Goal: Task Accomplishment & Management: Complete application form

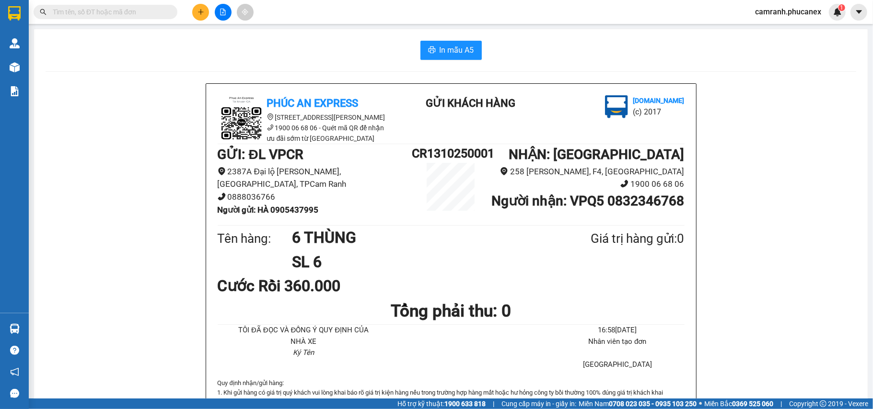
click at [193, 12] on button at bounding box center [200, 12] width 17 height 17
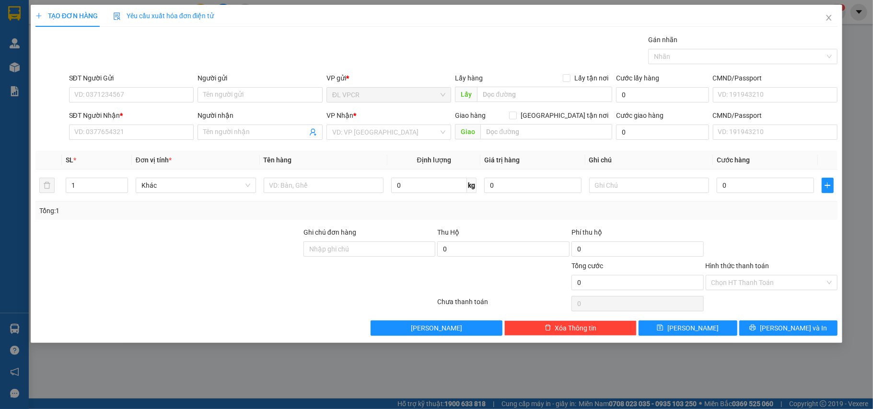
click at [129, 86] on div "SĐT Người Gửi" at bounding box center [131, 80] width 125 height 14
click at [128, 95] on input "SĐT Người Gửi" at bounding box center [131, 94] width 125 height 15
click at [128, 95] on input "0903602035" at bounding box center [131, 94] width 125 height 15
type input "0903602032"
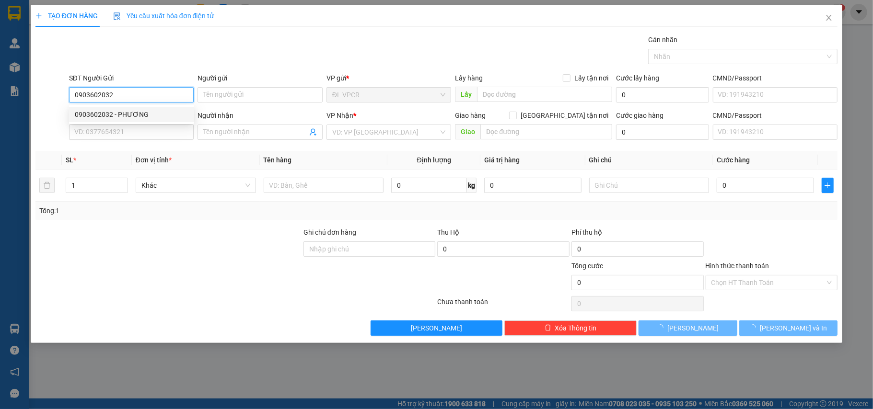
click at [139, 115] on div "0903602032 - PHƯƠNG" at bounding box center [132, 114] width 114 height 11
type input "PHƯƠNG"
type input "0907083687"
type input "TÂM"
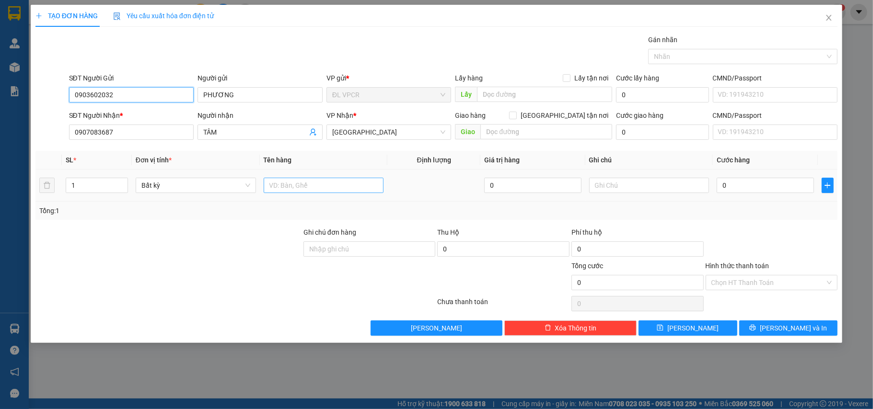
type input "0903602032"
click at [302, 189] on input "text" at bounding box center [324, 185] width 120 height 15
type input "1 TX"
click at [756, 186] on input "0" at bounding box center [765, 185] width 97 height 15
type input "5"
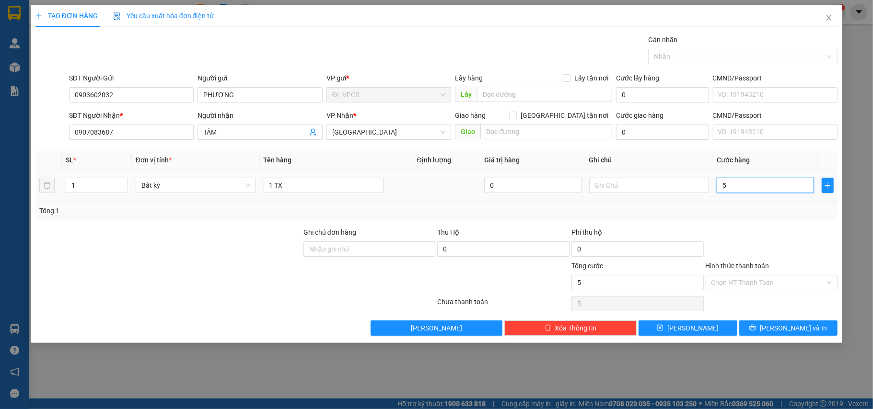
type input "5"
type input "50"
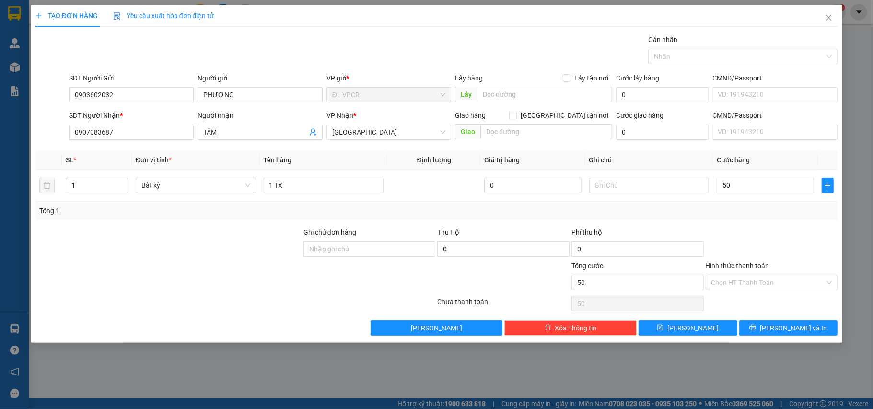
type input "50.000"
click at [774, 293] on div "Hình thức thanh toán Chọn HT Thanh Toán" at bounding box center [772, 278] width 132 height 34
click at [778, 286] on input "Hình thức thanh toán" at bounding box center [769, 283] width 114 height 14
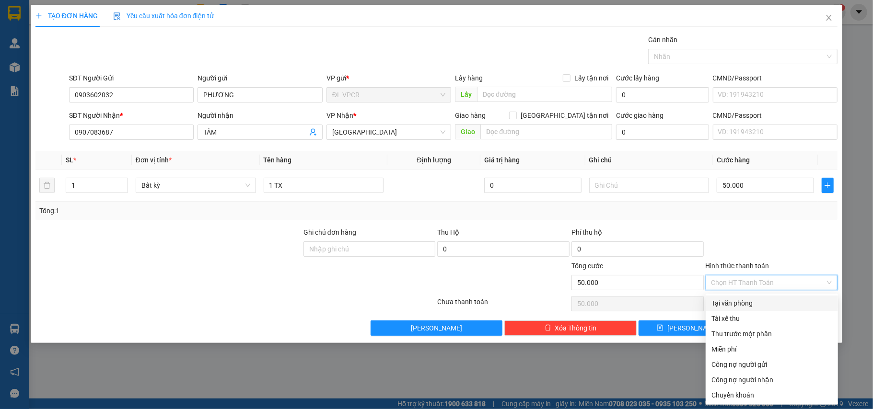
click at [778, 299] on div "Tại văn phòng" at bounding box center [772, 303] width 121 height 11
type input "0"
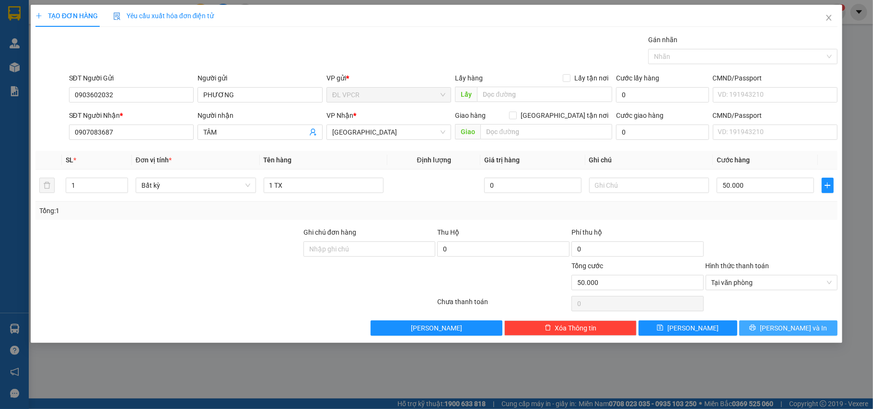
click at [798, 328] on span "[PERSON_NAME] và In" at bounding box center [793, 328] width 67 height 11
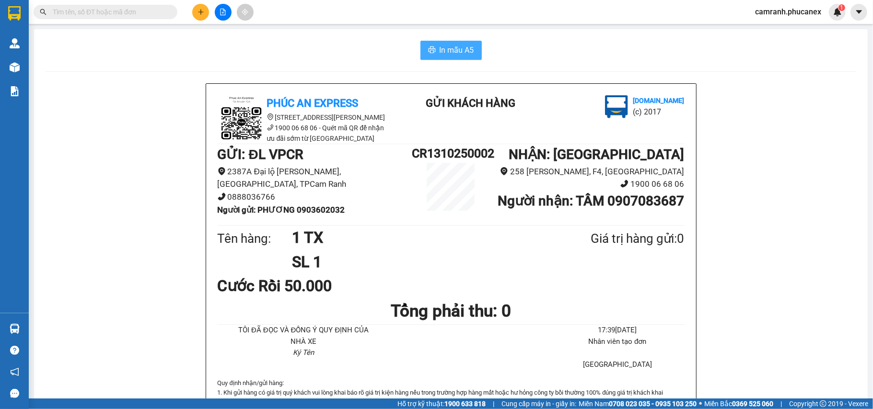
click at [440, 53] on span "In mẫu A5" at bounding box center [457, 50] width 35 height 12
click at [198, 12] on icon "plus" at bounding box center [201, 12] width 7 height 7
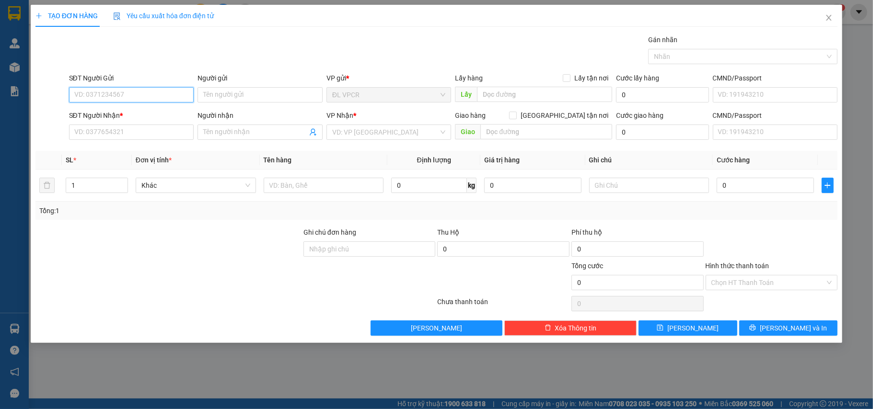
click at [129, 89] on input "SĐT Người Gửi" at bounding box center [131, 94] width 125 height 15
paste input "346927078"
type input "0346927078"
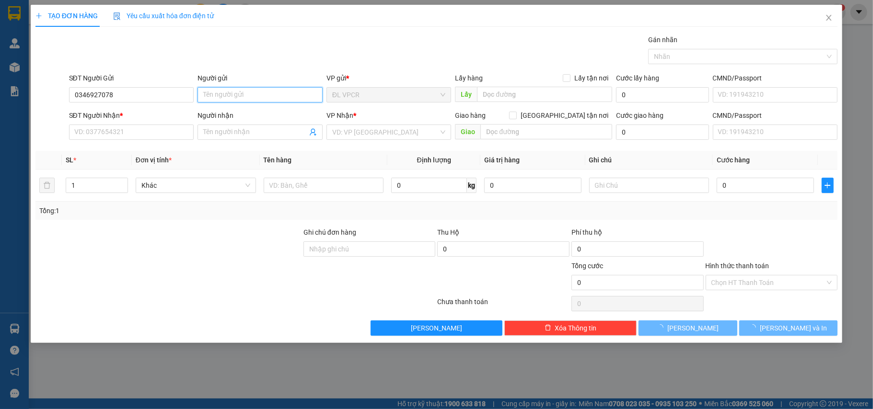
click at [261, 98] on input "Người gửi" at bounding box center [260, 94] width 125 height 15
type input "t"
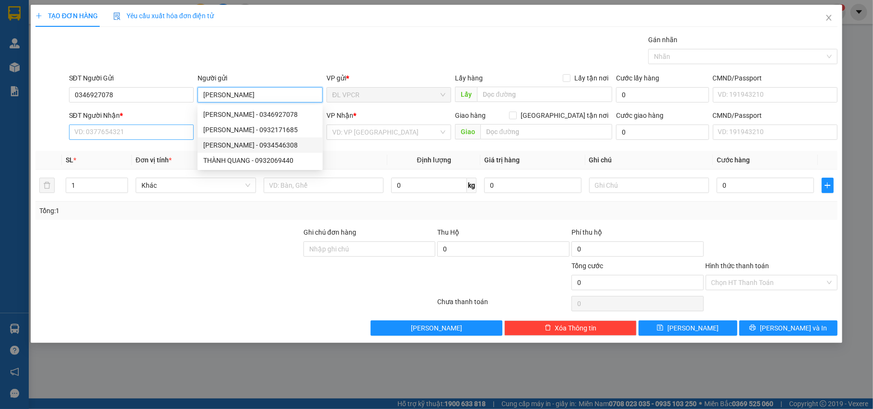
type input "[PERSON_NAME]"
click at [116, 129] on input "SĐT Người Nhận *" at bounding box center [131, 132] width 125 height 15
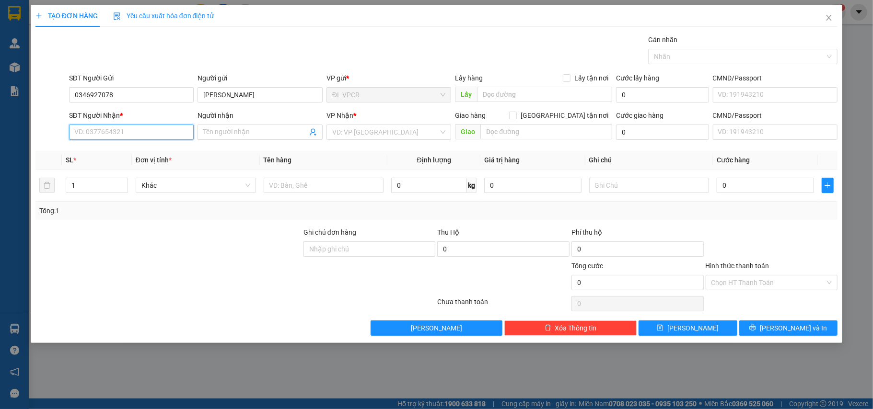
paste input "0393317689"
type input "0393317689"
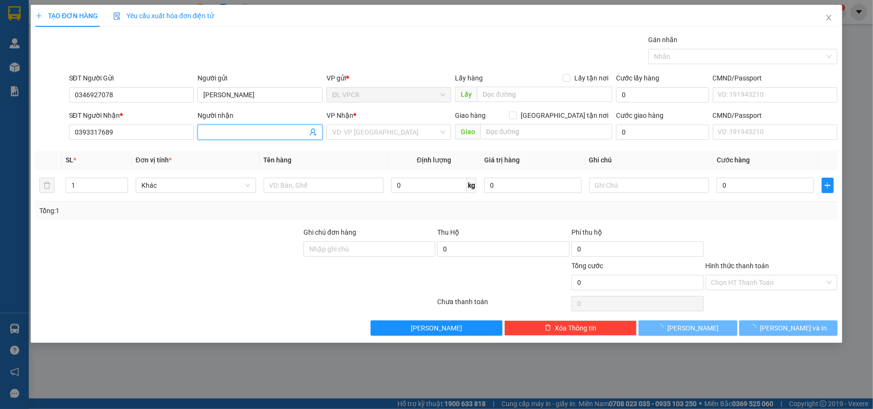
click at [212, 128] on input "Người nhận" at bounding box center [255, 132] width 104 height 11
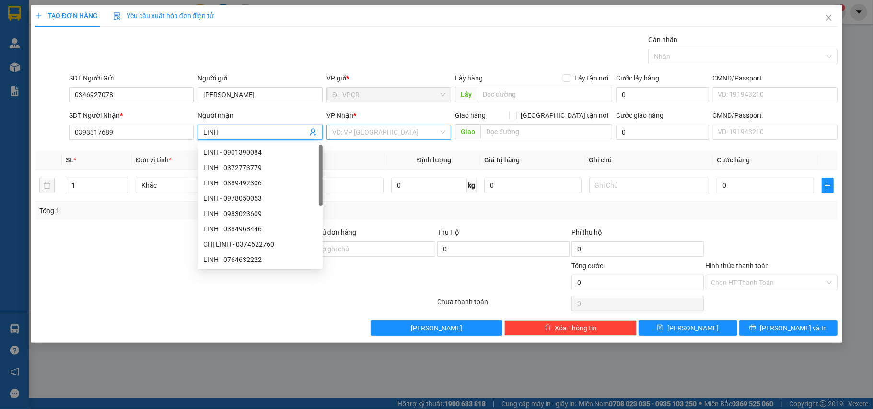
type input "LINH"
click at [395, 137] on input "search" at bounding box center [385, 132] width 107 height 14
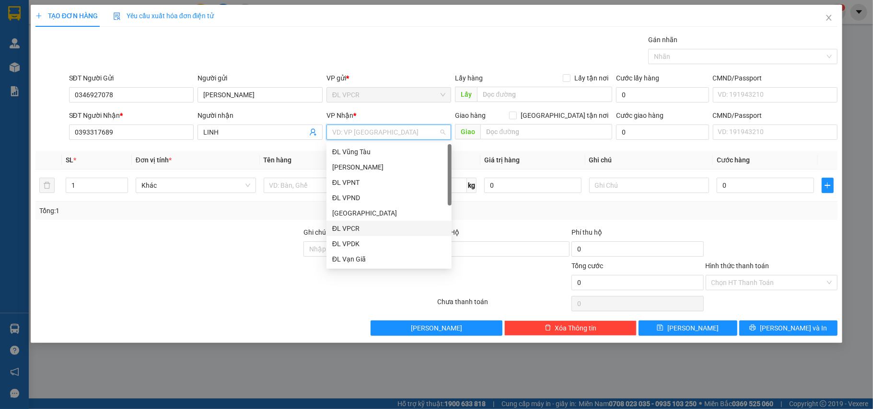
scroll to position [15, 0]
click at [370, 259] on div "[GEOGRAPHIC_DATA]" at bounding box center [389, 259] width 114 height 11
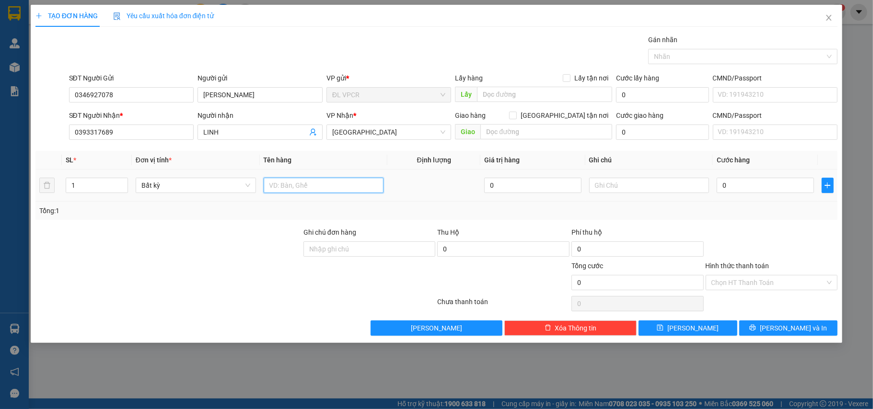
click at [288, 190] on input "text" at bounding box center [324, 185] width 120 height 15
type input "2 KIỆN"
click at [754, 196] on td "0" at bounding box center [765, 186] width 105 height 32
click at [752, 193] on input "0" at bounding box center [765, 185] width 97 height 15
type input "1"
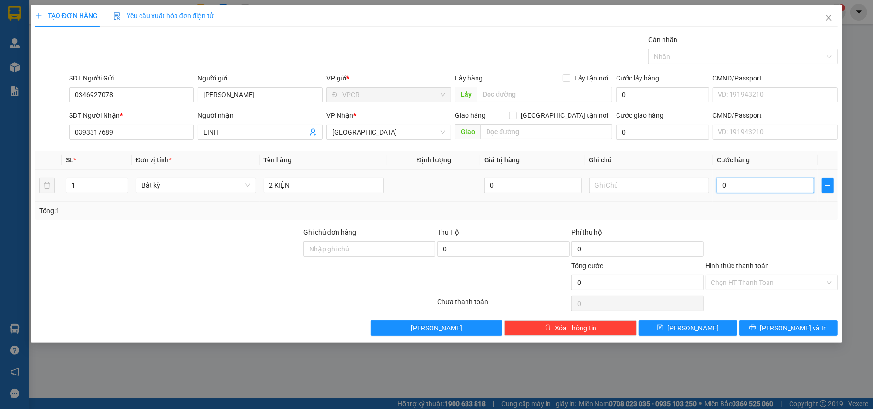
type input "1"
type input "10"
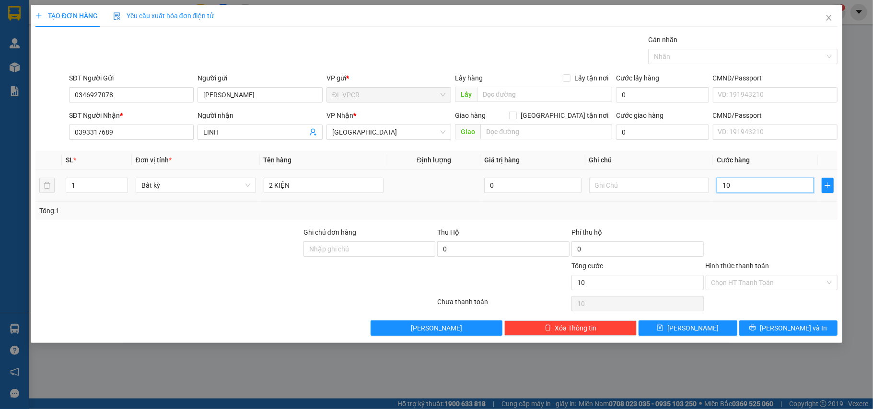
type input "100"
type input "100.000"
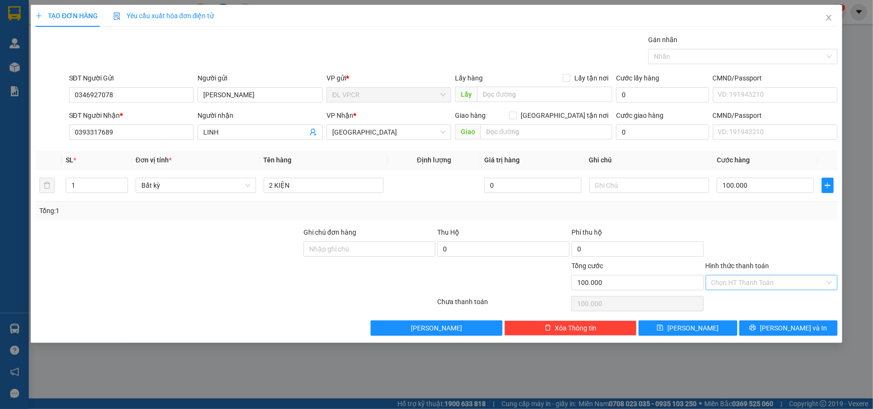
click at [747, 277] on div "Hình thức thanh toán Chọn HT Thanh Toán" at bounding box center [772, 278] width 132 height 34
click at [749, 282] on input "Hình thức thanh toán" at bounding box center [769, 283] width 114 height 14
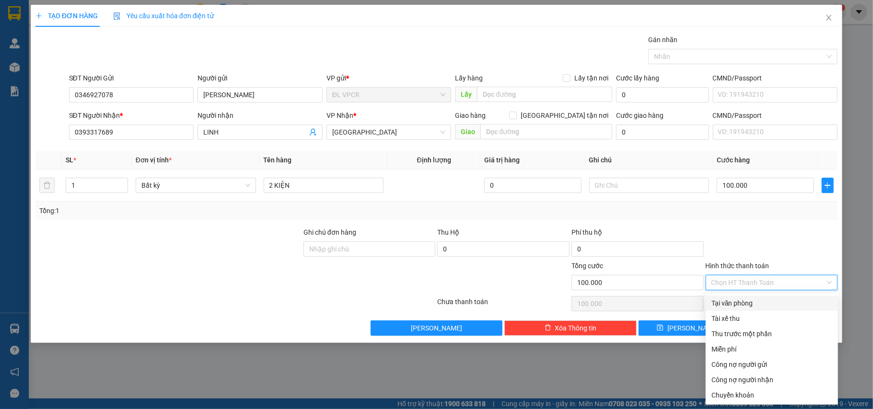
click at [754, 300] on div "Tại văn phòng" at bounding box center [772, 303] width 121 height 11
type input "0"
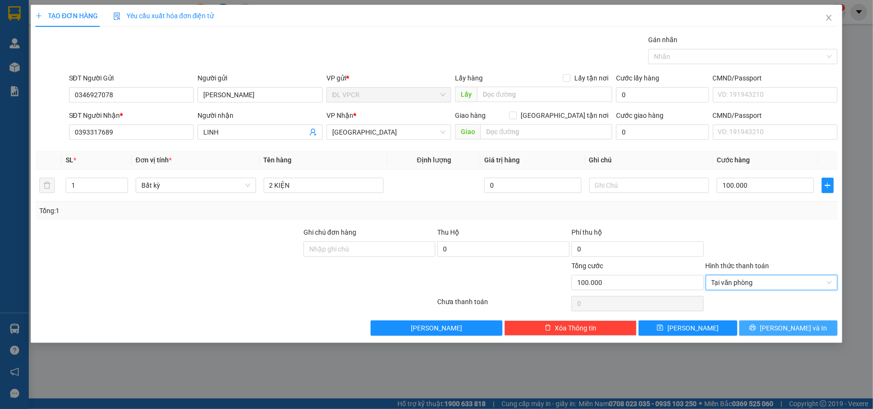
click at [770, 323] on button "[PERSON_NAME] và In" at bounding box center [788, 328] width 99 height 15
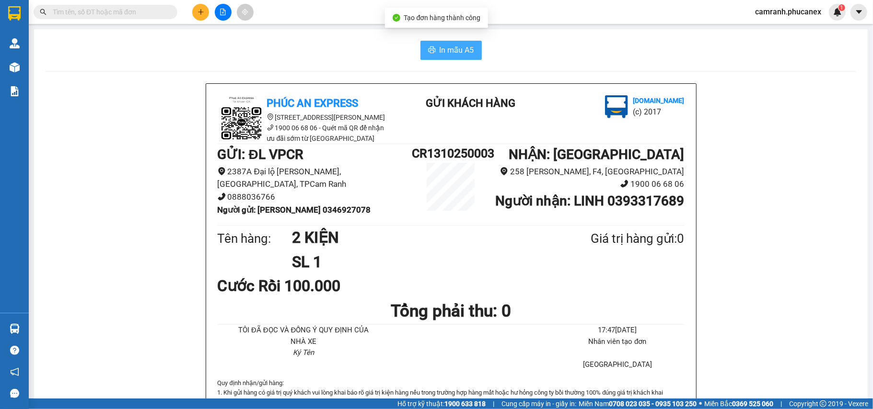
click at [456, 57] on button "In mẫu A5" at bounding box center [451, 50] width 61 height 19
drag, startPoint x: 321, startPoint y: 198, endPoint x: 391, endPoint y: 206, distance: 70.9
click at [391, 206] on div "GỬI : ĐL VPCR 2387A Đại lộ [PERSON_NAME], [GEOGRAPHIC_DATA], TPCam Ranh 0888036…" at bounding box center [315, 183] width 195 height 79
copy b "0346927078"
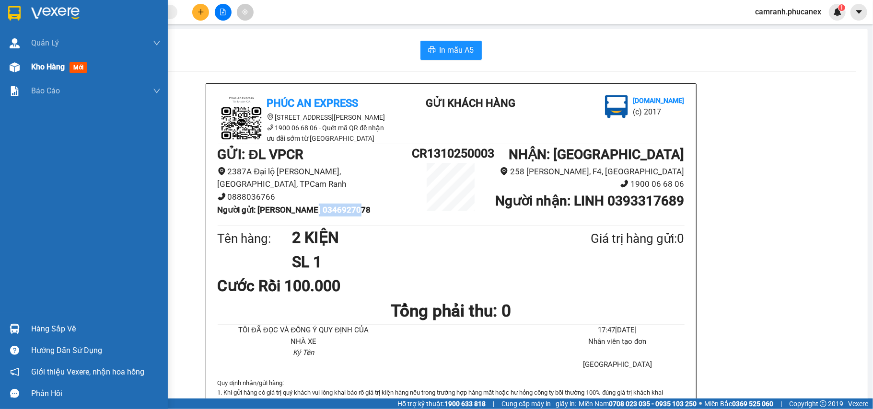
click at [12, 66] on img at bounding box center [15, 67] width 10 height 10
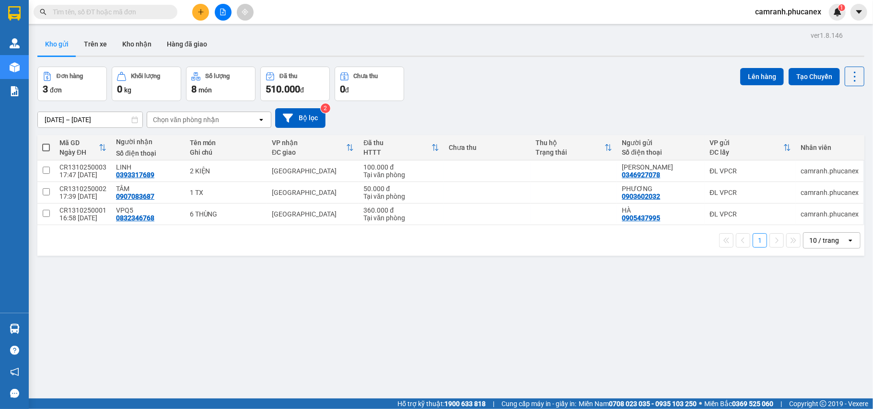
click at [68, 16] on input "text" at bounding box center [109, 12] width 113 height 11
paste input "777678737"
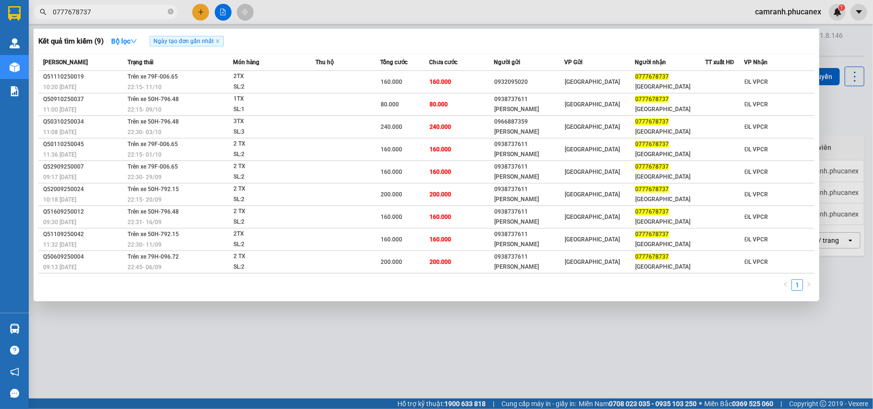
type input "0777678737"
click at [169, 14] on icon "close-circle" at bounding box center [171, 12] width 6 height 6
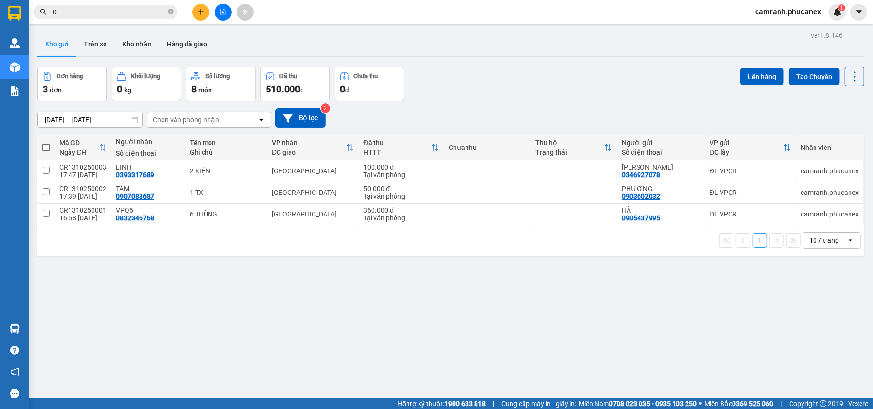
paste input "795655484"
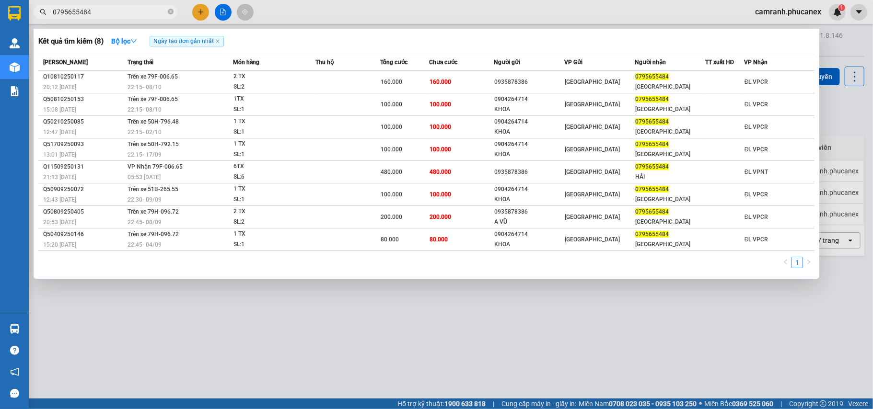
click at [96, 8] on input "0795655484" at bounding box center [109, 12] width 113 height 11
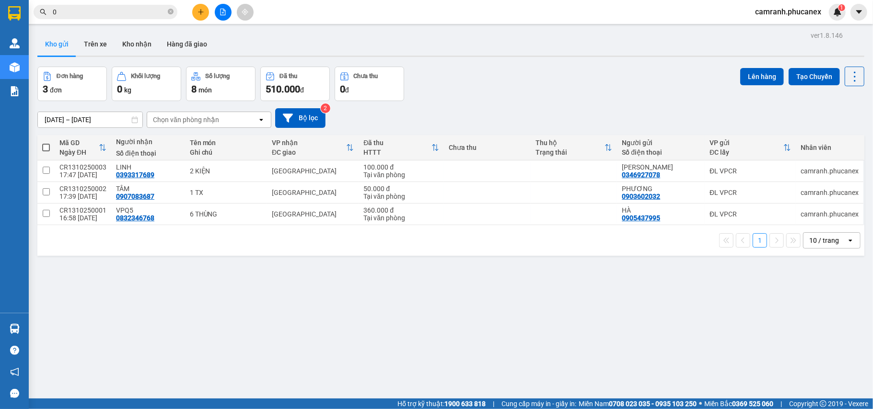
paste input "777678737"
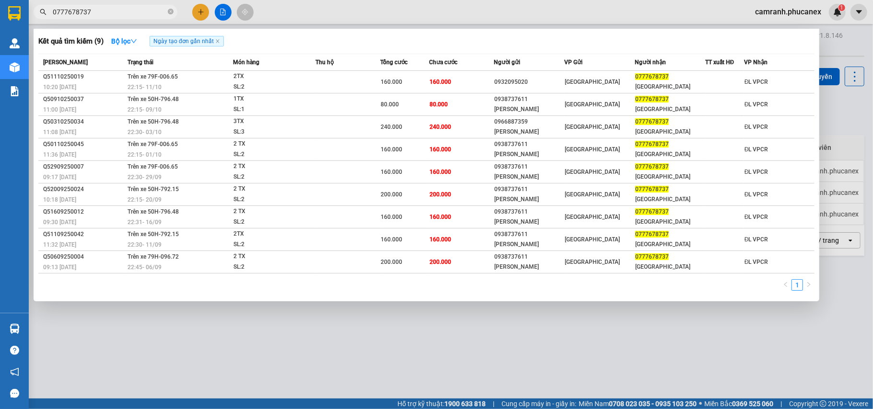
type input "0777678737"
click at [171, 12] on icon "close-circle" at bounding box center [171, 12] width 6 height 6
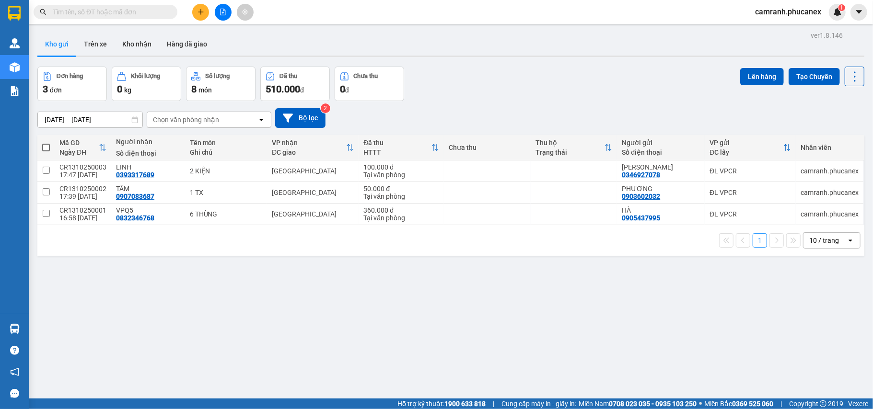
click at [131, 14] on input "text" at bounding box center [109, 12] width 113 height 11
paste input "977931514"
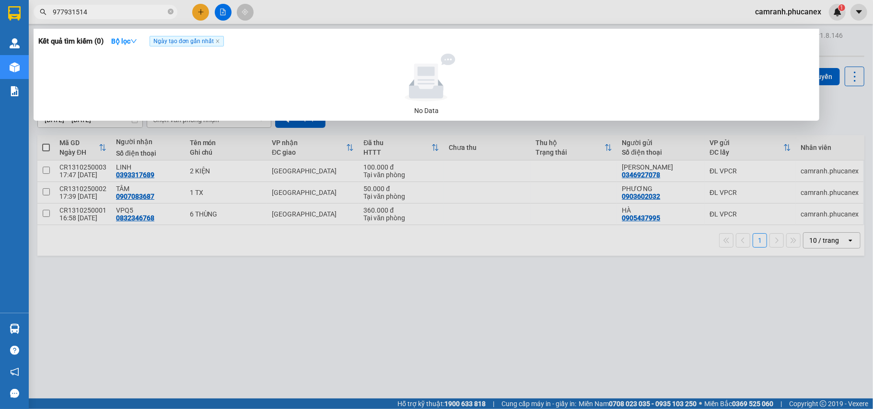
click at [53, 12] on input "977931514" at bounding box center [109, 12] width 113 height 11
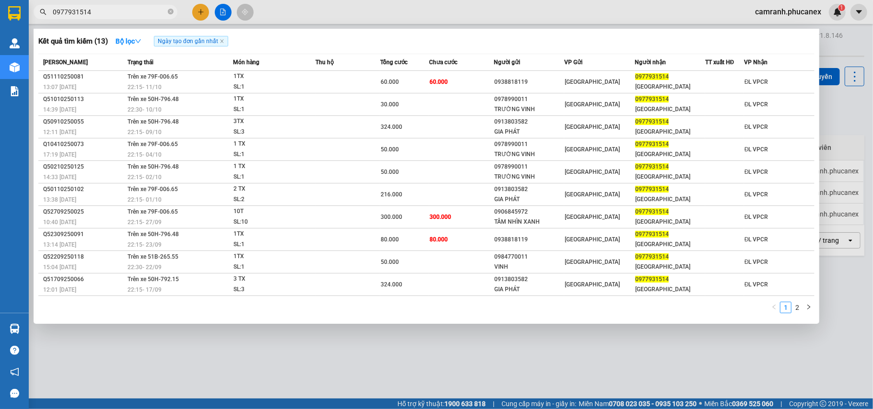
type input "0977931514"
click at [171, 12] on icon "close-circle" at bounding box center [171, 12] width 6 height 6
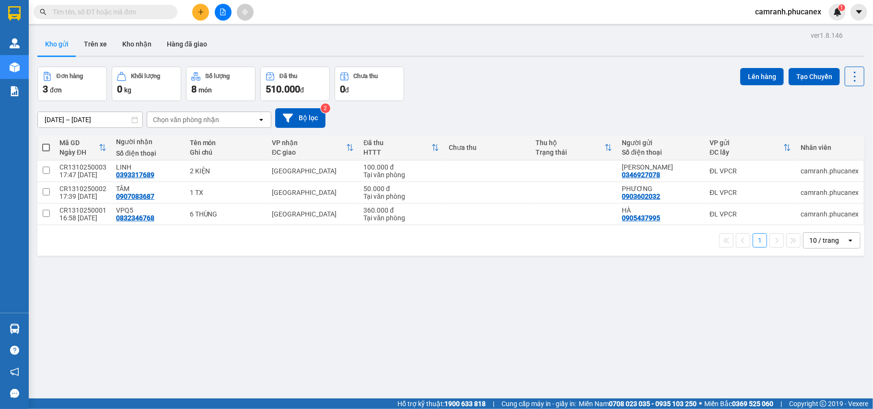
click at [45, 152] on span at bounding box center [46, 148] width 8 height 8
click at [46, 143] on input "checkbox" at bounding box center [46, 143] width 0 height 0
checkbox input "true"
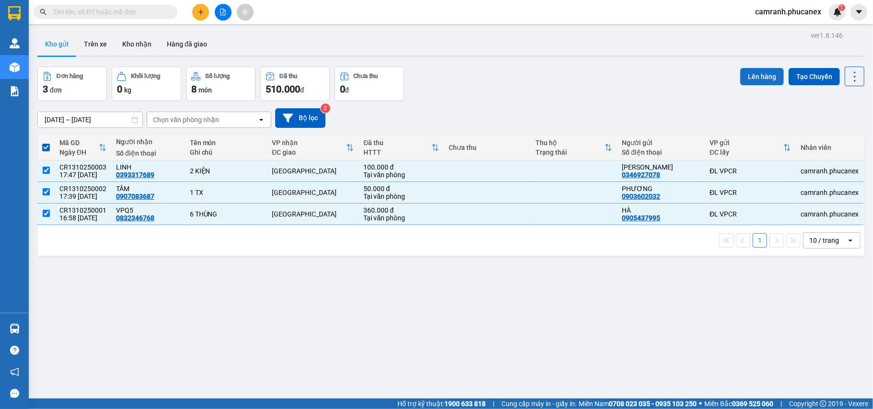
click at [757, 77] on button "Lên hàng" at bounding box center [762, 76] width 44 height 17
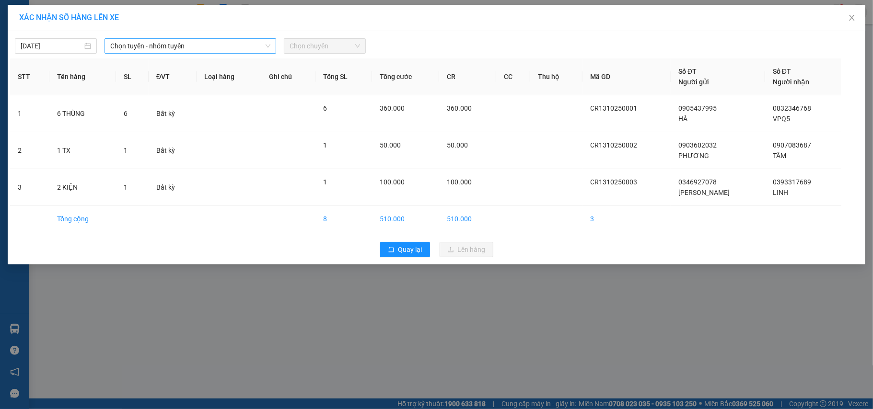
click at [160, 45] on span "Chọn tuyến - nhóm tuyến" at bounding box center [190, 46] width 160 height 14
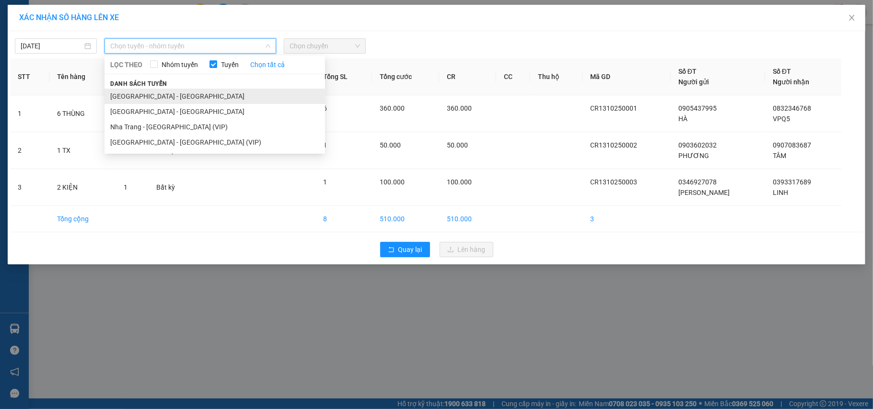
click at [164, 94] on li "[GEOGRAPHIC_DATA] - [GEOGRAPHIC_DATA]" at bounding box center [215, 96] width 221 height 15
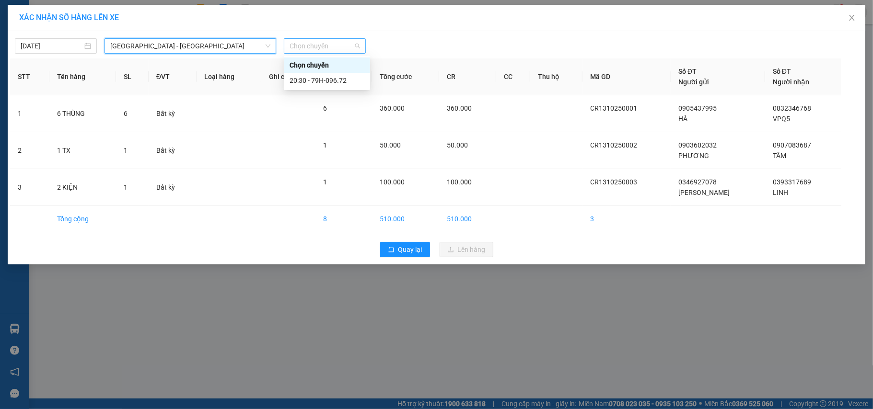
click at [347, 47] on span "Chọn chuyến" at bounding box center [325, 46] width 70 height 14
click at [343, 74] on div "20:30 - 79H-096.72" at bounding box center [327, 80] width 86 height 15
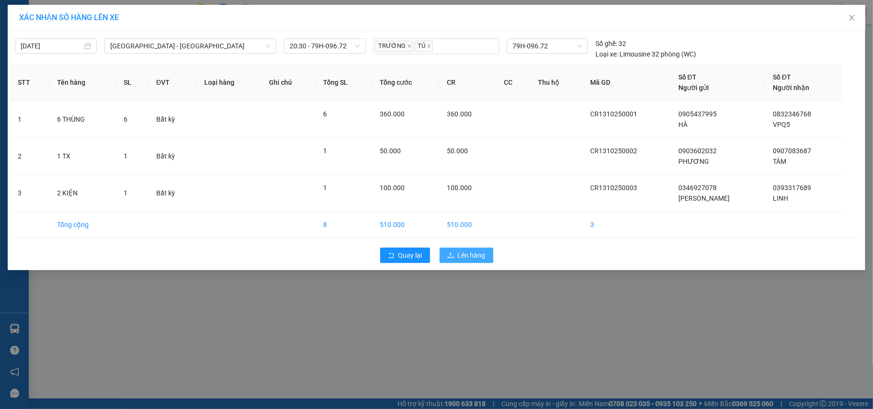
click at [482, 257] on span "Lên hàng" at bounding box center [472, 255] width 28 height 11
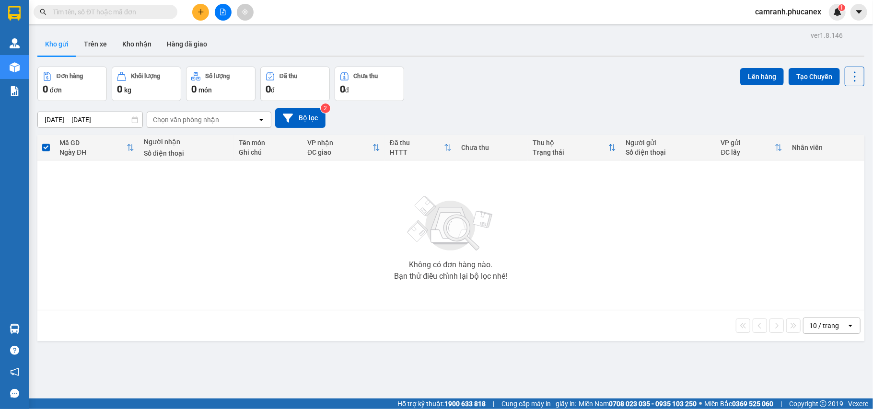
click at [225, 6] on button at bounding box center [223, 12] width 17 height 17
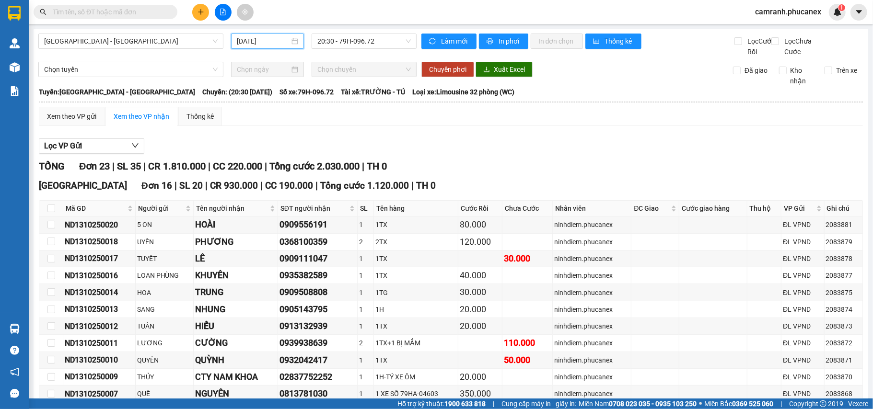
click at [257, 44] on input "[DATE]" at bounding box center [263, 41] width 53 height 11
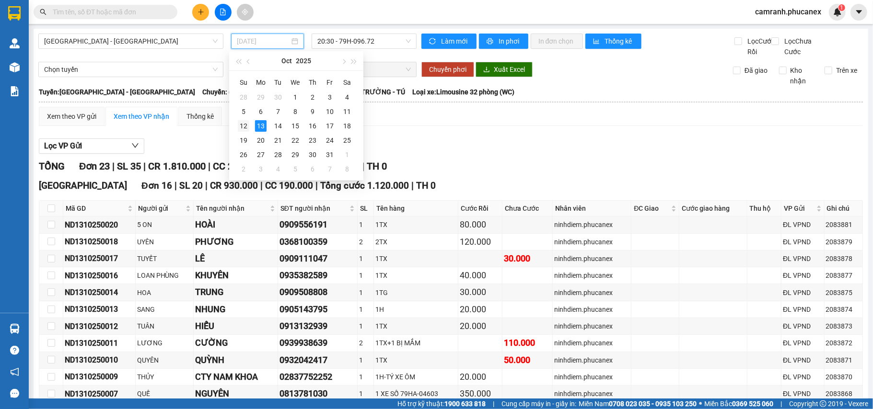
click at [244, 125] on div "12" at bounding box center [244, 126] width 12 height 12
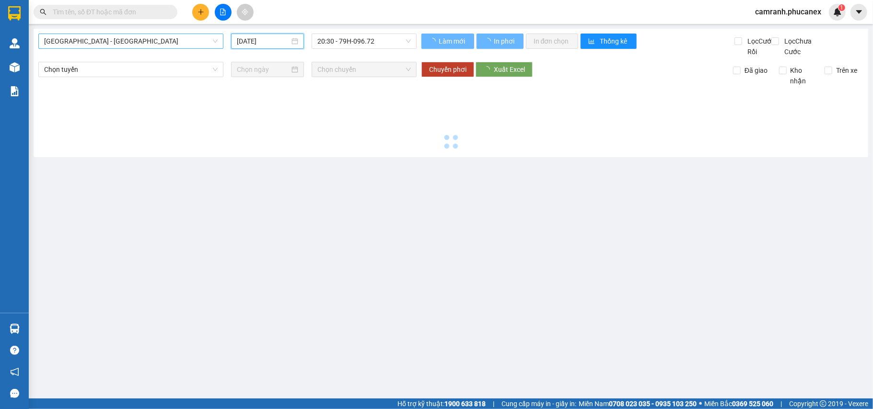
type input "[DATE]"
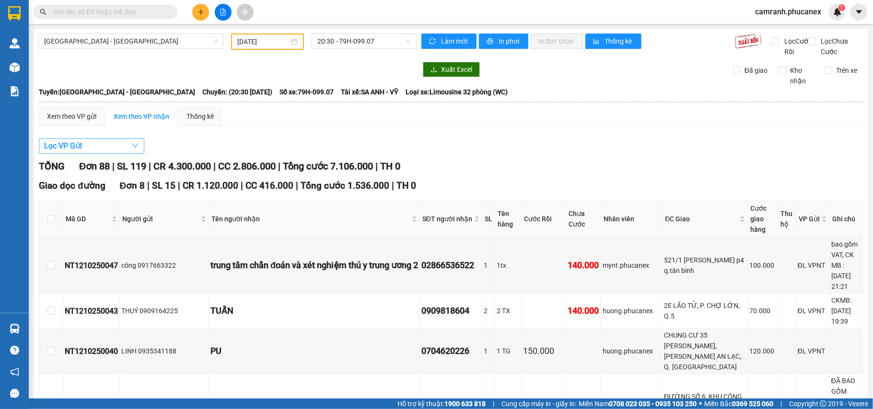
click at [114, 154] on button "Lọc VP Gửi" at bounding box center [91, 146] width 105 height 15
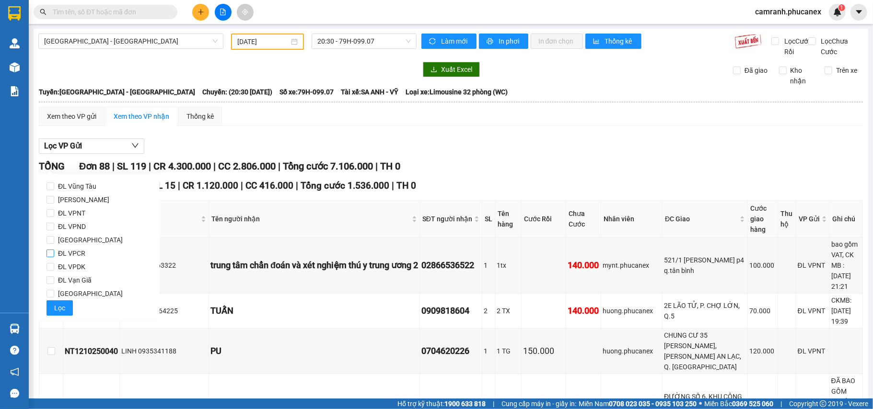
click at [77, 250] on span "ĐL VPCR" at bounding box center [71, 253] width 35 height 13
click at [54, 250] on input "ĐL VPCR" at bounding box center [51, 254] width 8 height 8
checkbox input "true"
click at [57, 317] on div "ĐL Vũng Tàu ĐL DUY ĐL VPNT ĐL VPND ĐL Quận 1 ĐL VPCR ĐL VPDK ĐL Vạn Giã ĐL Q…" at bounding box center [99, 248] width 121 height 148
click at [57, 316] on div "ĐL Vũng Tàu ĐL DUY ĐL VPNT ĐL VPND ĐL Quận 1 ĐL VPCR ĐL VPDK ĐL Vạn Giã ĐL Q…" at bounding box center [99, 248] width 121 height 148
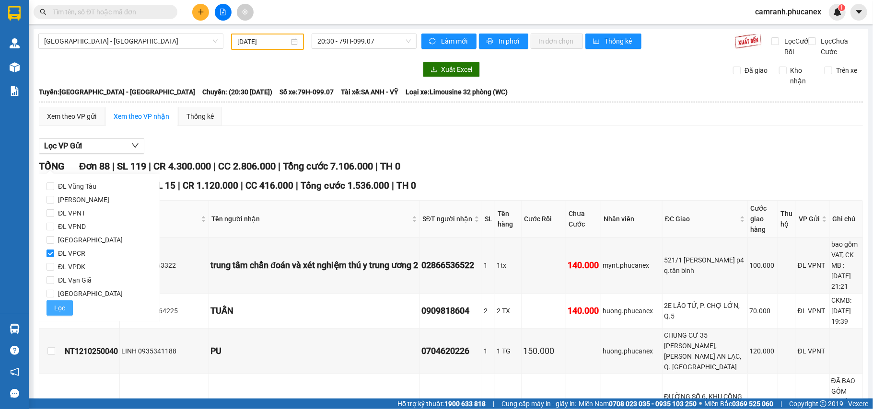
click at [57, 313] on span "Lọc" at bounding box center [59, 308] width 11 height 11
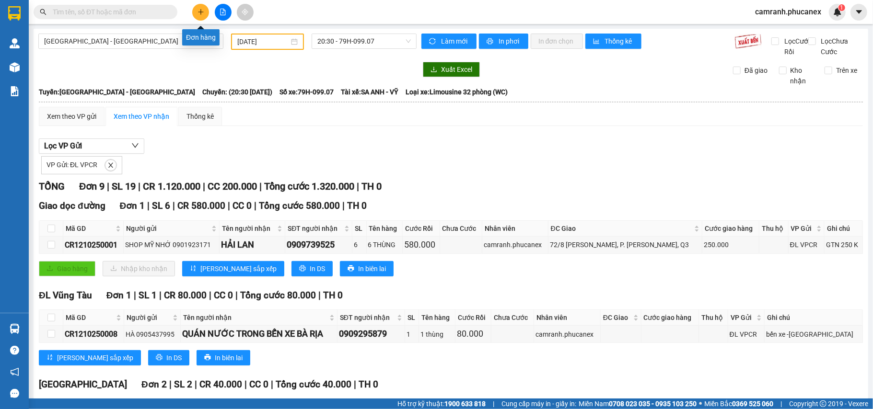
click at [204, 9] on icon "plus" at bounding box center [201, 12] width 7 height 7
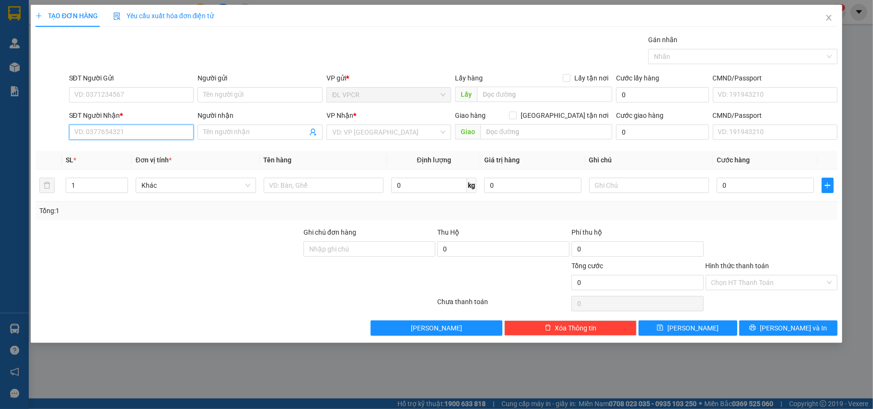
click at [105, 128] on input "SĐT Người Nhận *" at bounding box center [131, 132] width 125 height 15
click at [121, 156] on div "0982051068 - QÚY" at bounding box center [132, 152] width 114 height 11
type input "0982051068"
type input "QÚY"
type input "0982051068"
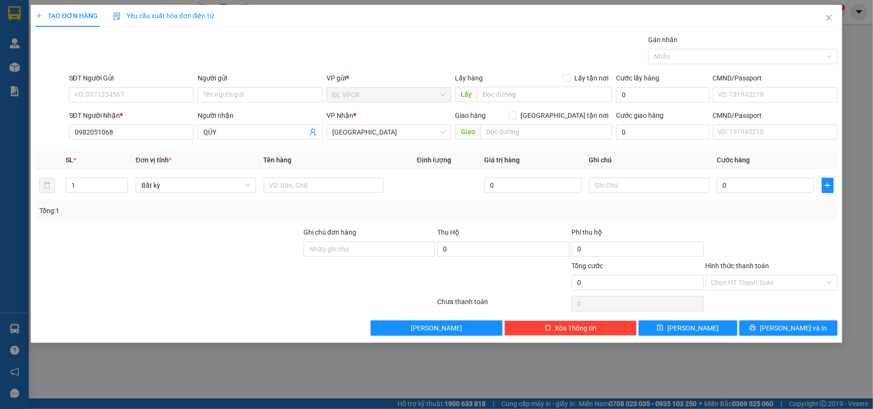
click at [125, 106] on div "SĐT Người Gửi VD: 0371234567" at bounding box center [131, 90] width 125 height 34
click at [125, 100] on input "SĐT Người Gửi" at bounding box center [131, 94] width 125 height 15
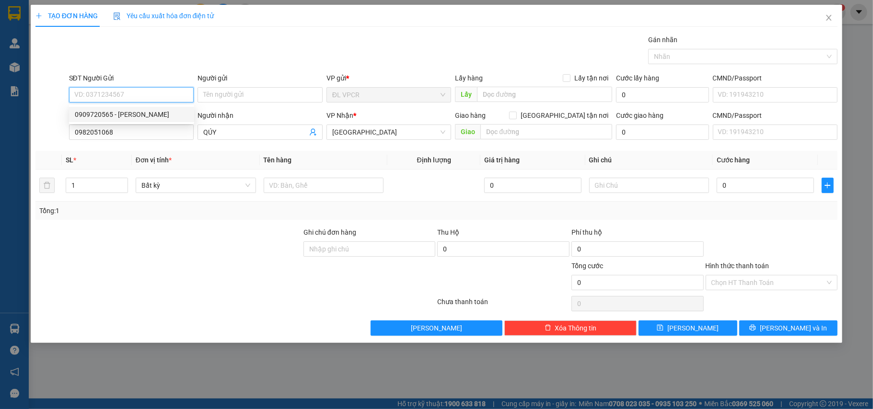
click at [141, 110] on div "0909720565 - [PERSON_NAME]" at bounding box center [132, 114] width 114 height 11
type input "0909720565"
type input "[PERSON_NAME]"
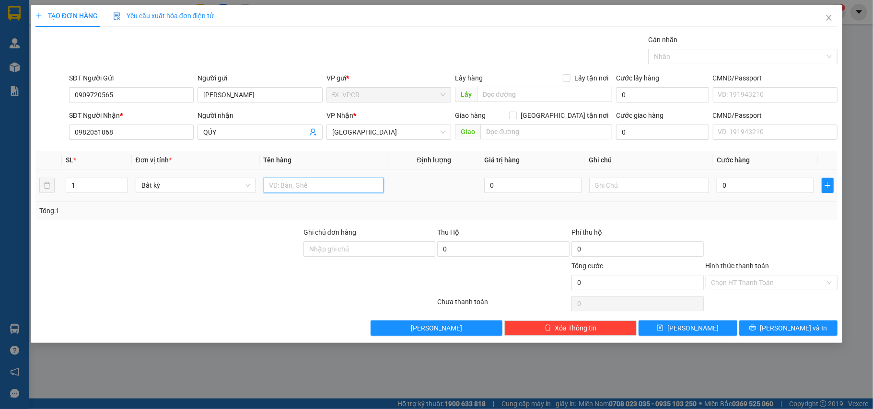
click at [292, 186] on input "text" at bounding box center [324, 185] width 120 height 15
type input "1 H"
click at [768, 183] on input "0" at bounding box center [765, 185] width 97 height 15
type input "2"
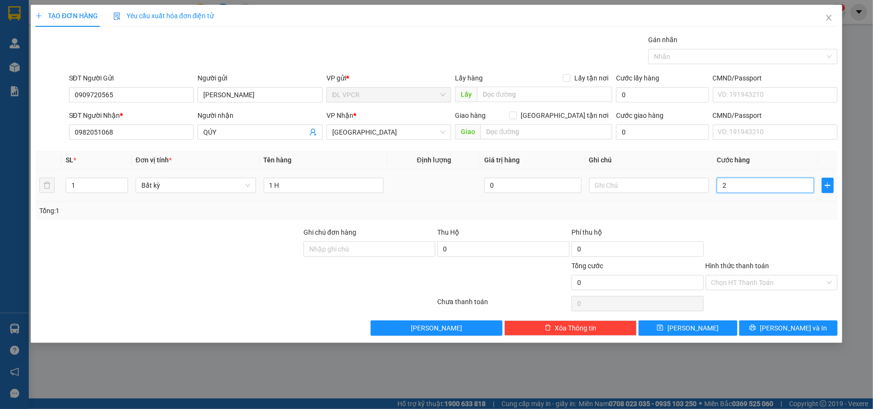
type input "2"
type input "20"
type input "20.000"
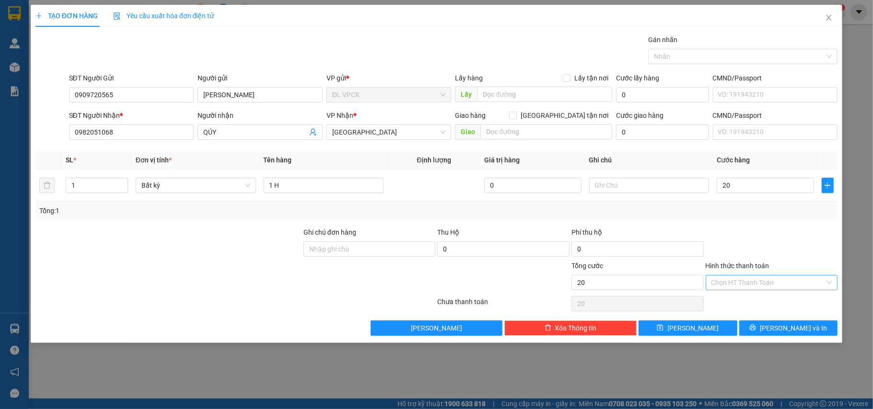
type input "20.000"
click at [768, 290] on input "Hình thức thanh toán" at bounding box center [769, 283] width 114 height 14
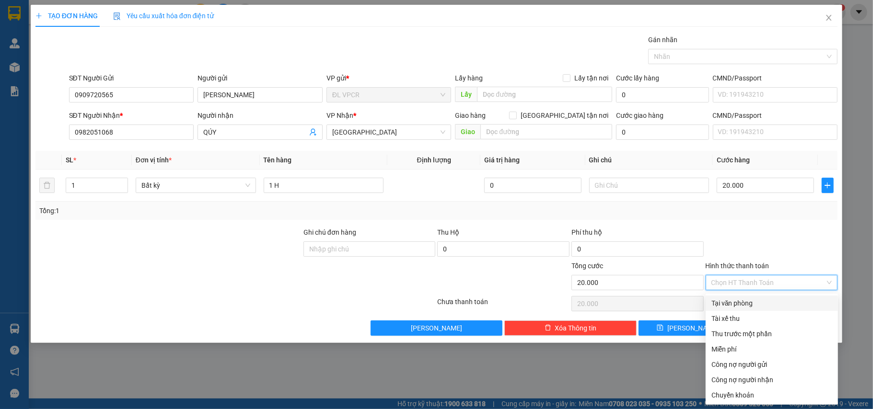
drag, startPoint x: 767, startPoint y: 304, endPoint x: 789, endPoint y: 240, distance: 67.5
click at [789, 240] on div "Transit Pickup Surcharge Ids Transit Deliver Surcharge Ids Transit Deliver Surc…" at bounding box center [436, 186] width 803 height 302
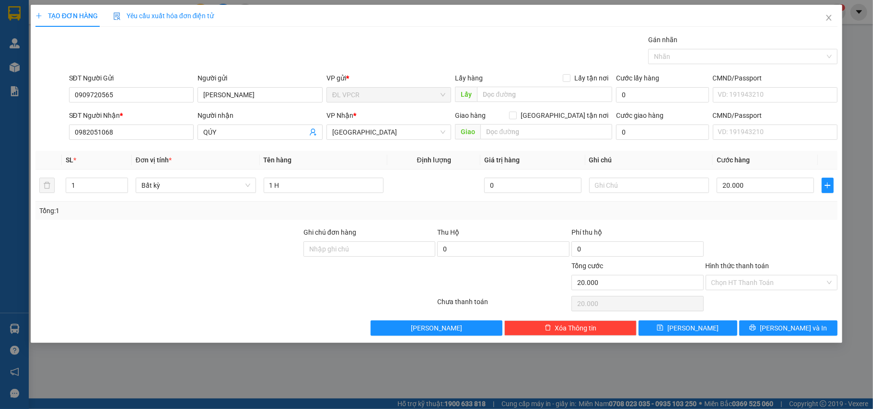
click at [789, 240] on div at bounding box center [772, 244] width 134 height 34
click at [789, 325] on button "[PERSON_NAME] và In" at bounding box center [788, 328] width 99 height 15
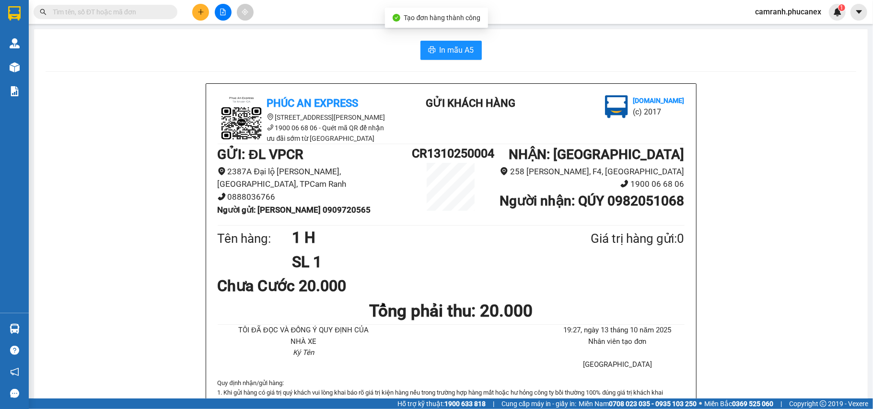
click at [445, 47] on span "In mẫu A5" at bounding box center [457, 50] width 35 height 12
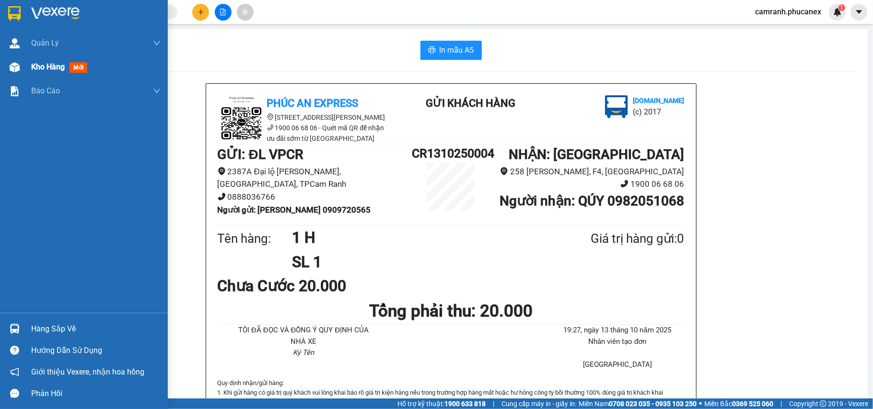
click at [56, 61] on div "Kho hàng mới" at bounding box center [61, 67] width 60 height 12
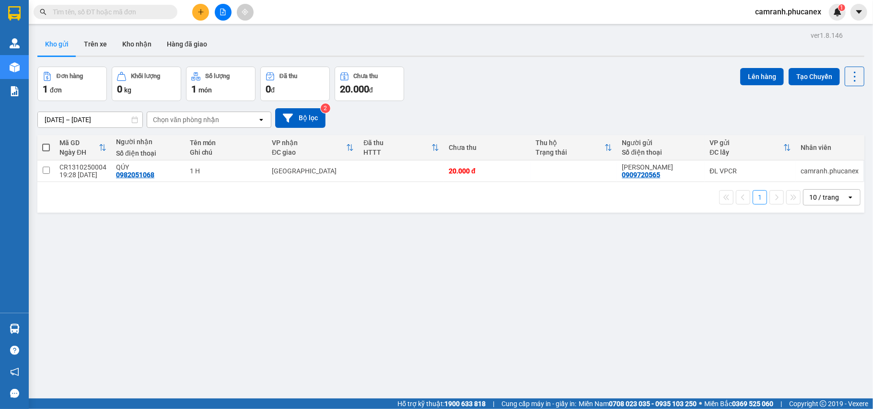
click at [47, 152] on span at bounding box center [46, 148] width 8 height 8
click at [46, 143] on input "checkbox" at bounding box center [46, 143] width 0 height 0
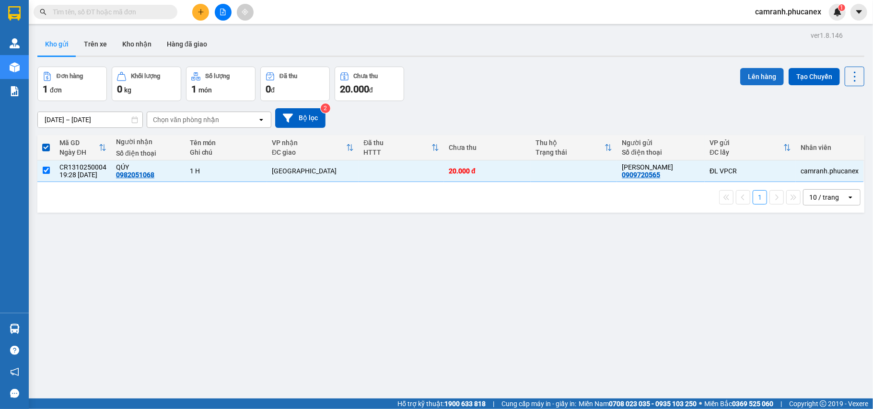
click at [752, 71] on button "Lên hàng" at bounding box center [762, 76] width 44 height 17
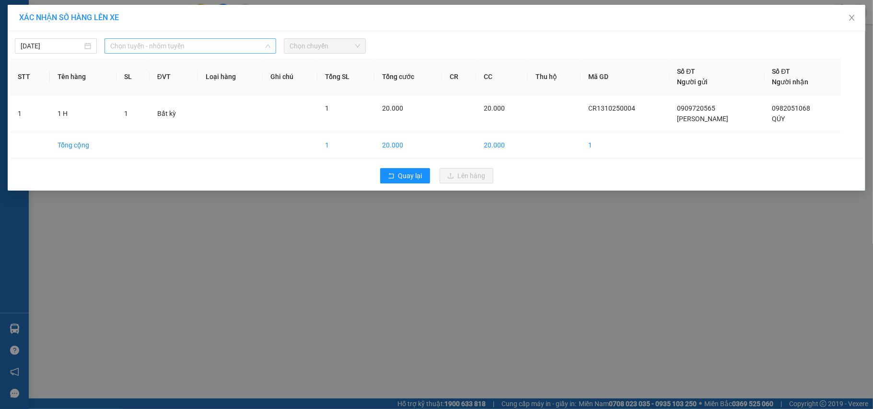
click at [190, 50] on span "Chọn tuyến - nhóm tuyến" at bounding box center [190, 46] width 160 height 14
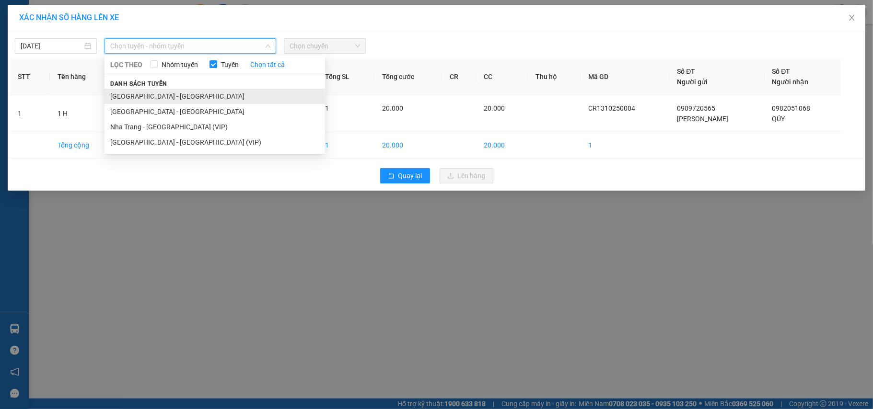
click at [160, 96] on li "[GEOGRAPHIC_DATA] - [GEOGRAPHIC_DATA]" at bounding box center [215, 96] width 221 height 15
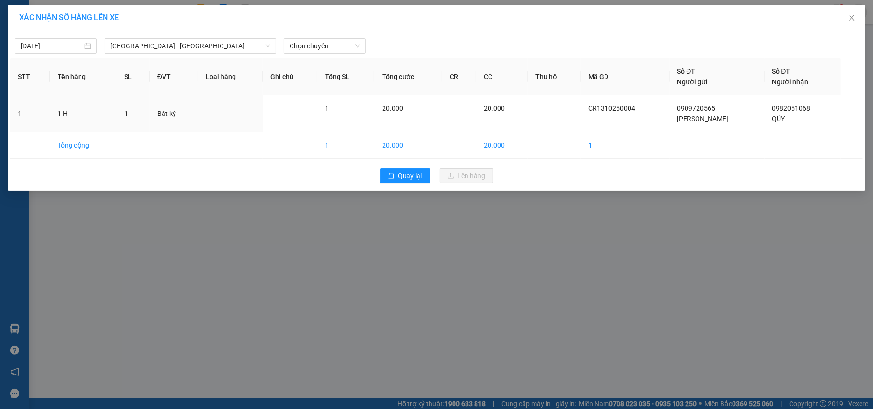
click at [330, 37] on div "[DATE] [GEOGRAPHIC_DATA] - [GEOGRAPHIC_DATA] LỌC THEO Nhóm tuyến Tuyến Chọn tất…" at bounding box center [436, 44] width 853 height 20
click at [319, 47] on span "Chọn chuyến" at bounding box center [325, 46] width 70 height 14
click at [311, 79] on div "20:30 - 79H-096.72" at bounding box center [327, 80] width 75 height 11
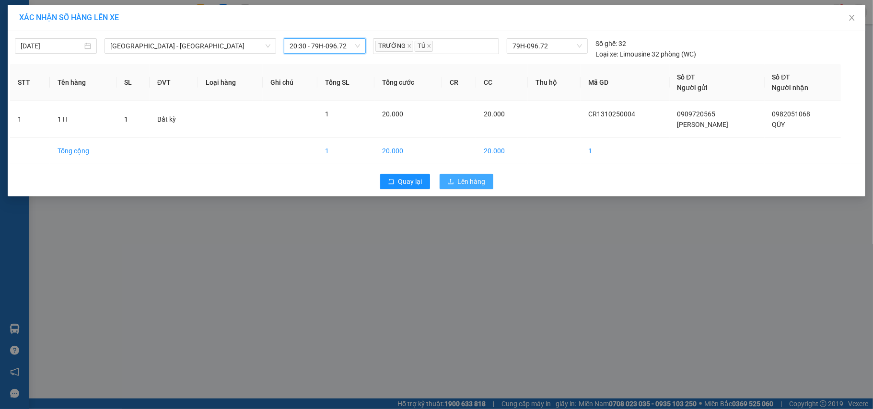
click at [462, 180] on span "Lên hàng" at bounding box center [472, 181] width 28 height 11
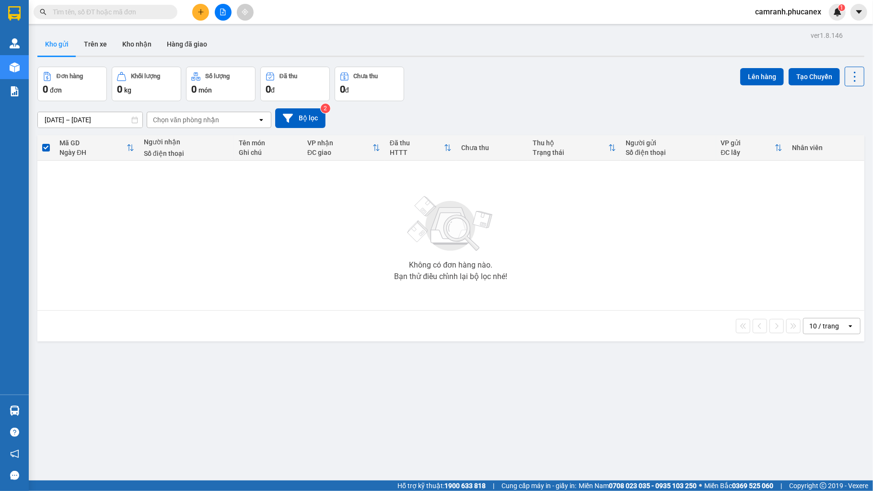
click at [576, 16] on div "Kết quả tìm kiếm ( 13 ) Bộ lọc Ngày tạo đơn gần nhất Mã ĐH Trạng thái Món hàng …" at bounding box center [436, 12] width 873 height 24
click at [363, 409] on div "Hỗ trợ kỹ thuật: 1900 633 818 | Cung cấp máy in - giấy in: [GEOGRAPHIC_DATA] 07…" at bounding box center [434, 485] width 868 height 11
